Goal: Find specific page/section: Locate item on page

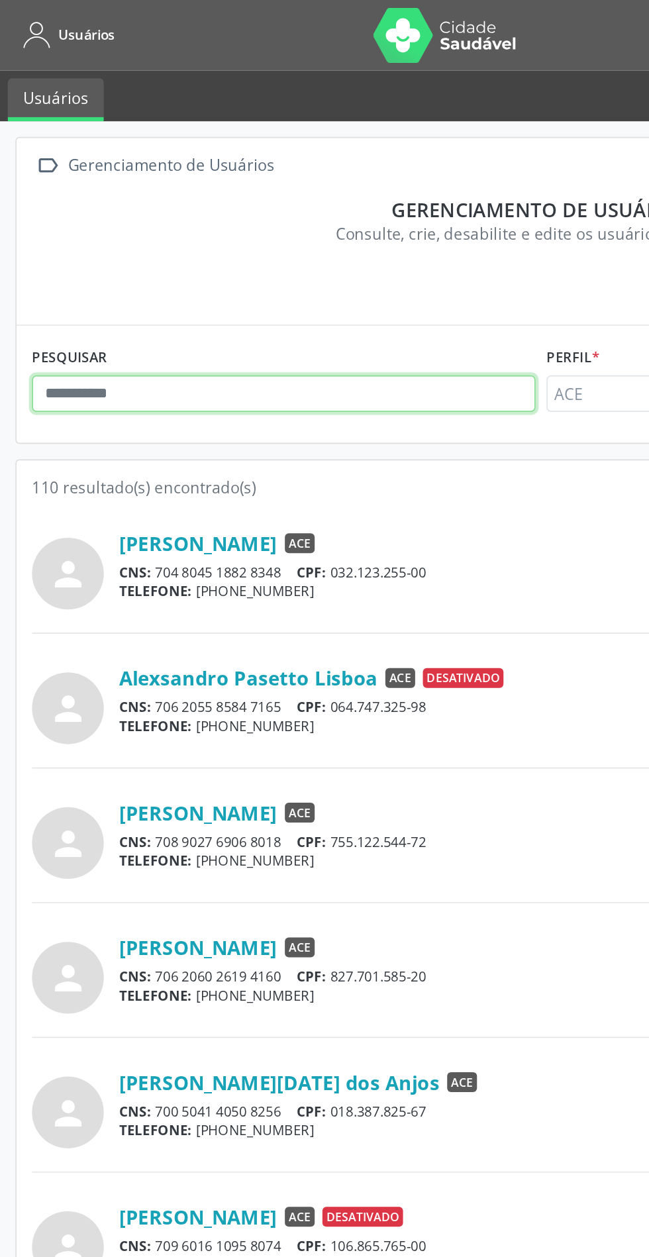
click at [130, 231] on input "text" at bounding box center [170, 236] width 302 height 23
type input "*******"
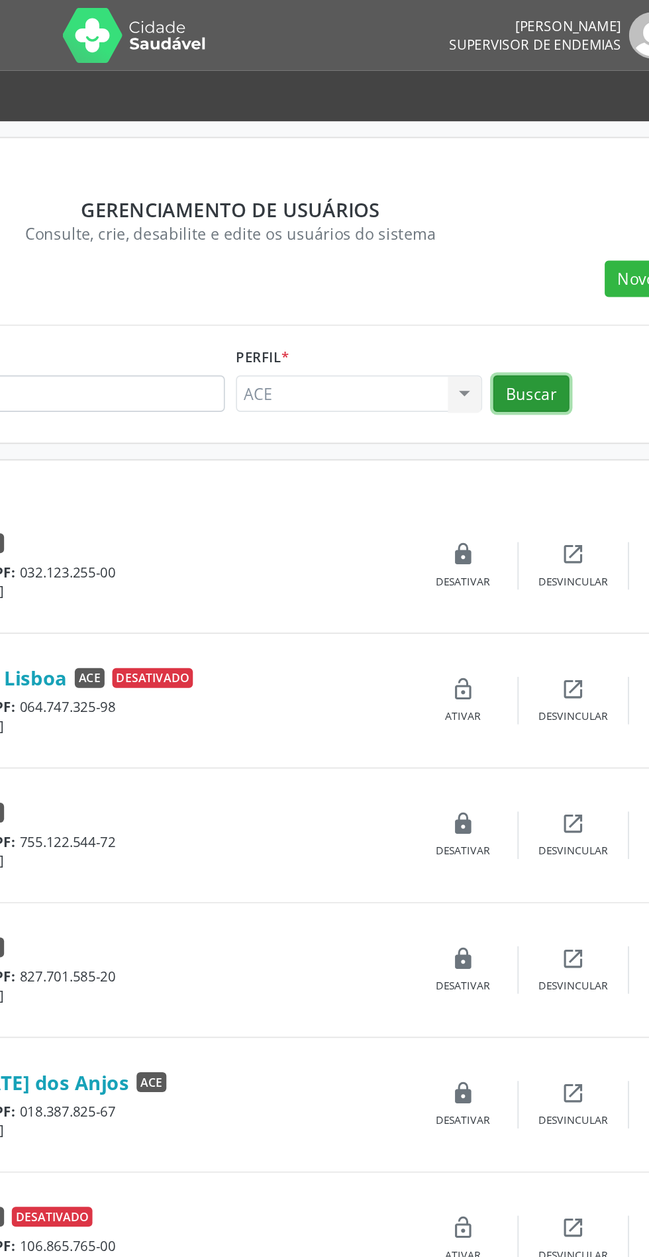
click at [509, 231] on button "Buscar" at bounding box center [505, 236] width 46 height 23
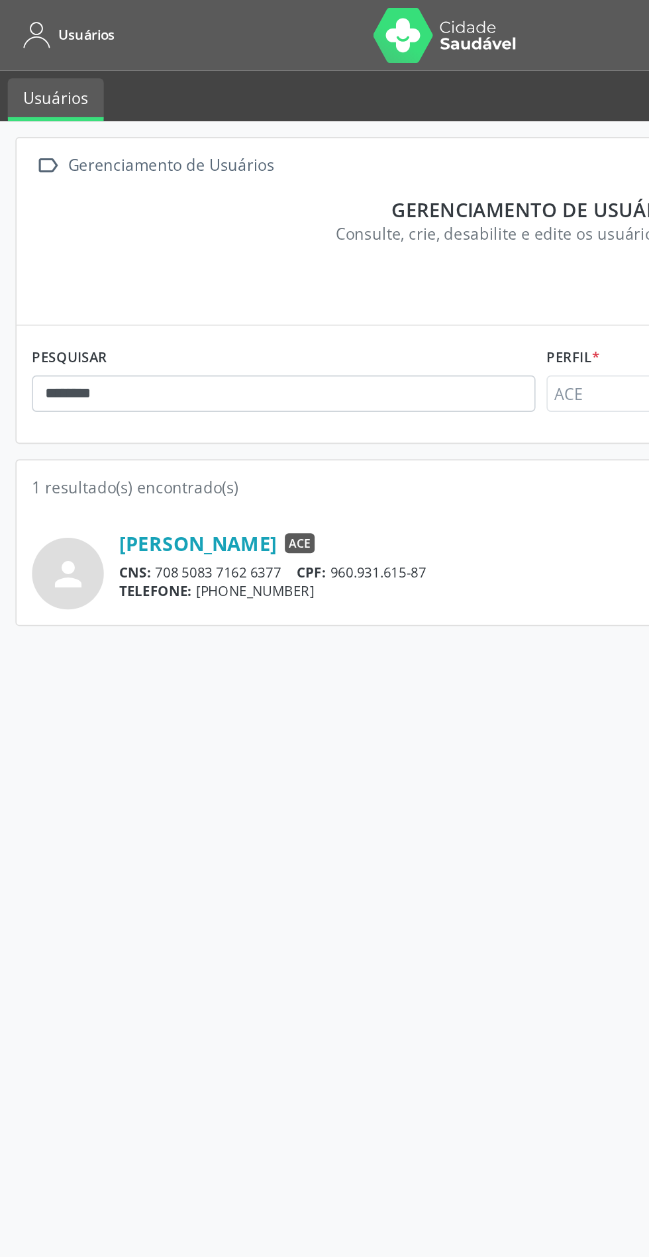
click at [129, 327] on link "Gledson Silva de Sousa" at bounding box center [119, 326] width 95 height 15
